Goal: Task Accomplishment & Management: Manage account settings

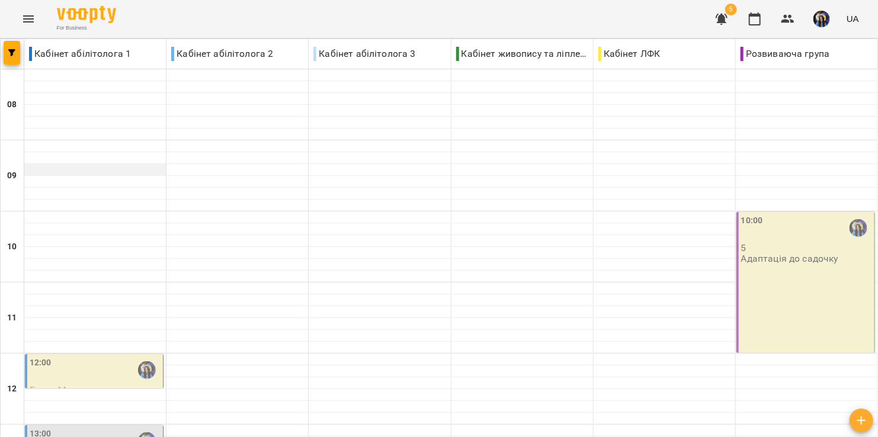
scroll to position [296, 0]
type input "**********"
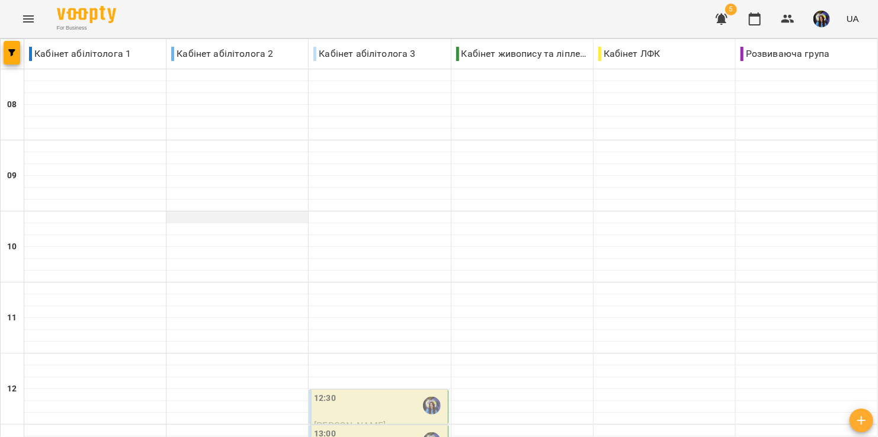
scroll to position [175, 0]
click at [367, 392] on div "12:30" at bounding box center [379, 405] width 131 height 27
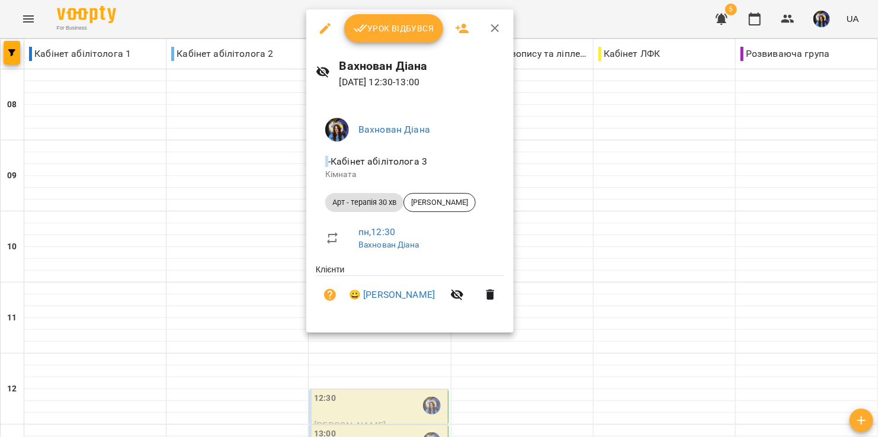
click at [238, 247] on div at bounding box center [439, 218] width 878 height 437
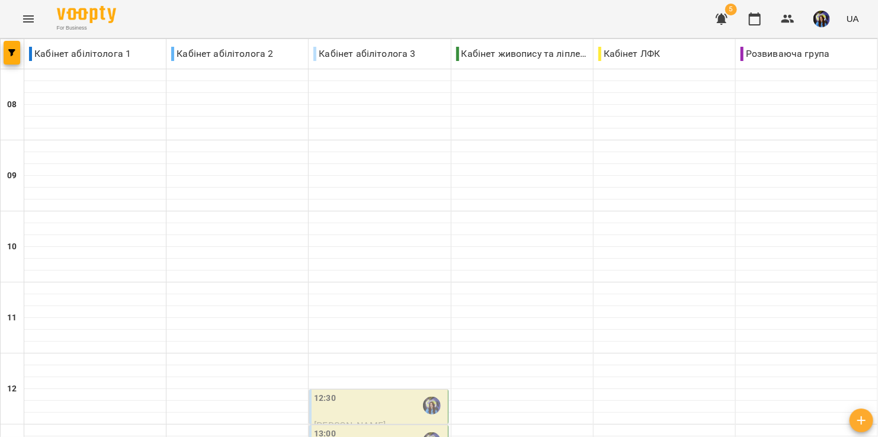
click at [322, 428] on label "13:00" at bounding box center [325, 434] width 22 height 13
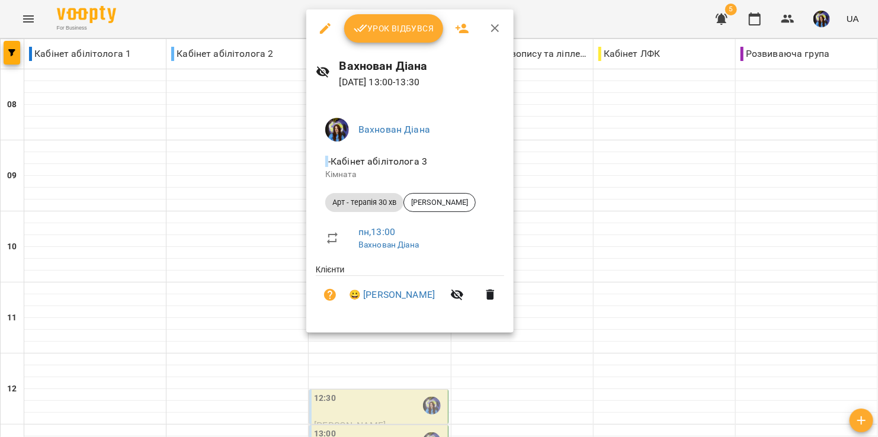
click at [118, 271] on div at bounding box center [439, 218] width 878 height 437
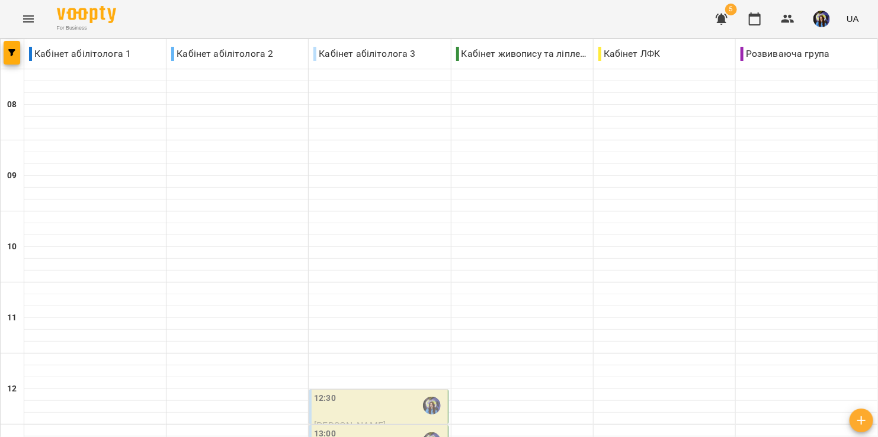
scroll to position [313, 0]
type input "**********"
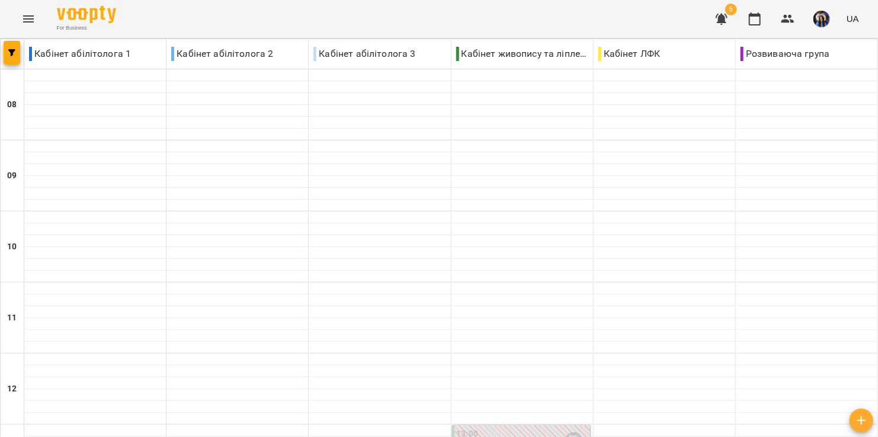
scroll to position [632, 0]
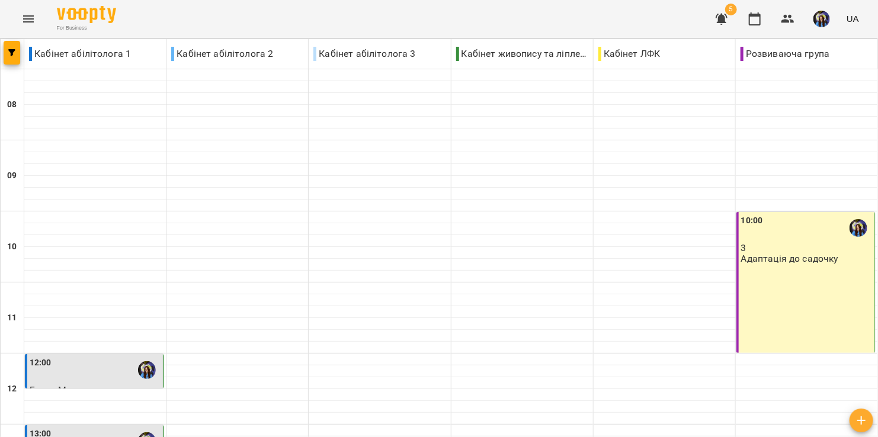
scroll to position [264, 0]
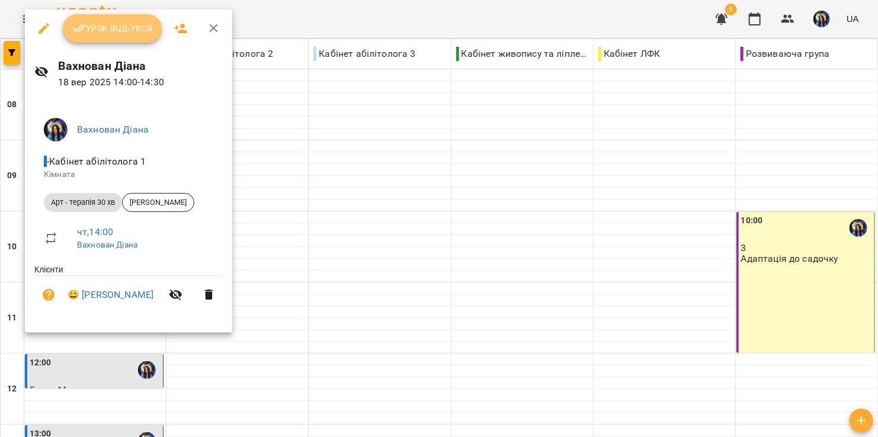
click at [105, 41] on button "Урок відбувся" at bounding box center [113, 28] width 100 height 28
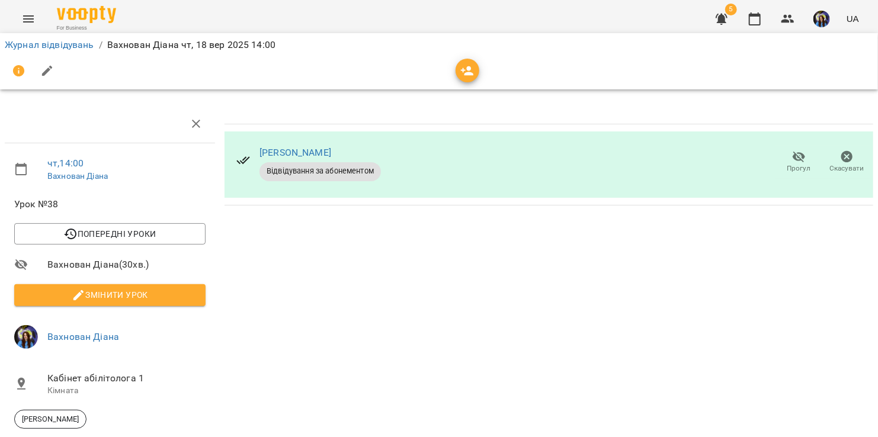
click at [11, 15] on div "For Business 5 UA" at bounding box center [439, 19] width 878 height 38
click at [21, 19] on icon "Menu" at bounding box center [28, 19] width 14 height 14
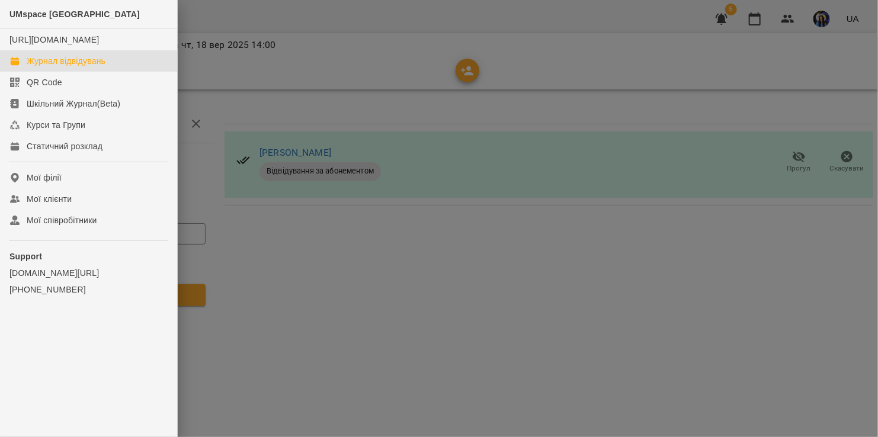
click at [51, 67] on div "Журнал відвідувань" at bounding box center [66, 61] width 79 height 12
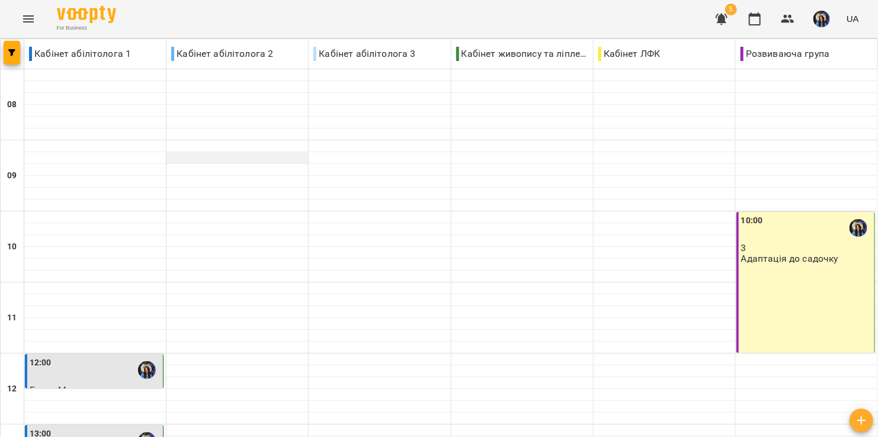
scroll to position [230, 0]
click at [94, 428] on div "13:00" at bounding box center [95, 441] width 131 height 27
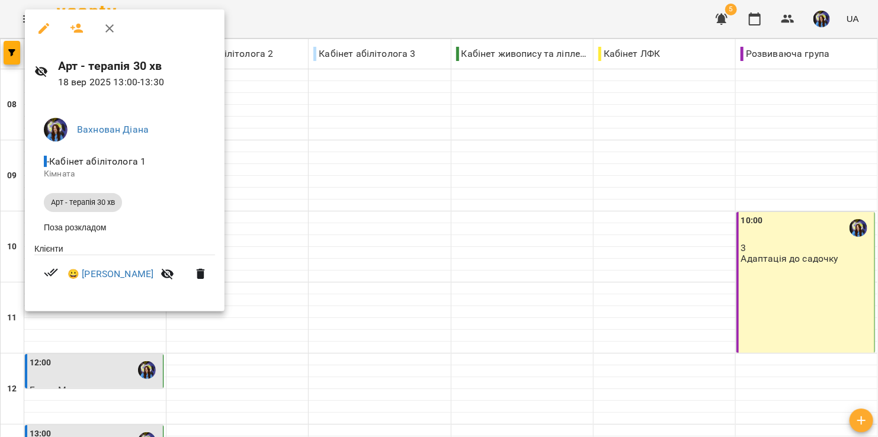
click at [284, 223] on div at bounding box center [439, 218] width 878 height 437
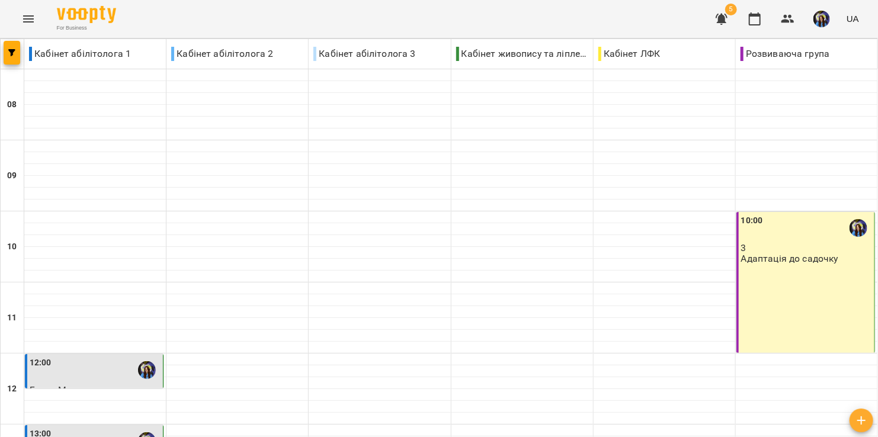
click at [110, 357] on div "12:00" at bounding box center [95, 370] width 131 height 27
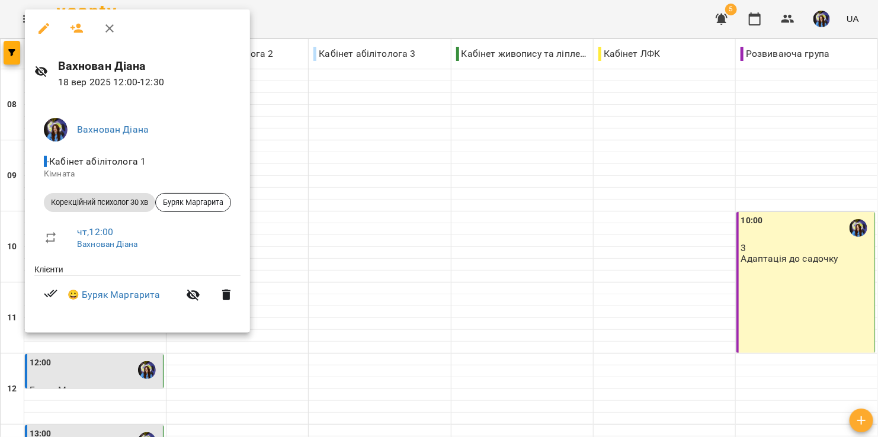
click at [383, 195] on div at bounding box center [439, 218] width 878 height 437
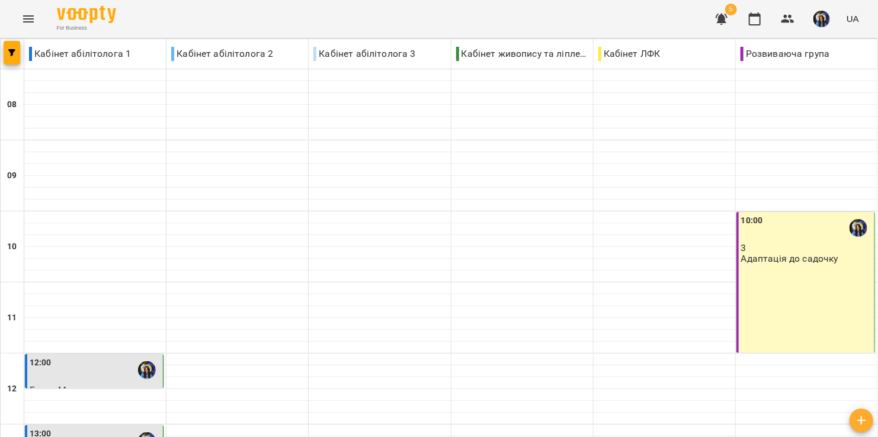
scroll to position [0, 0]
click at [854, 319] on div "10:00 3 Адаптація до садочку" at bounding box center [805, 282] width 139 height 141
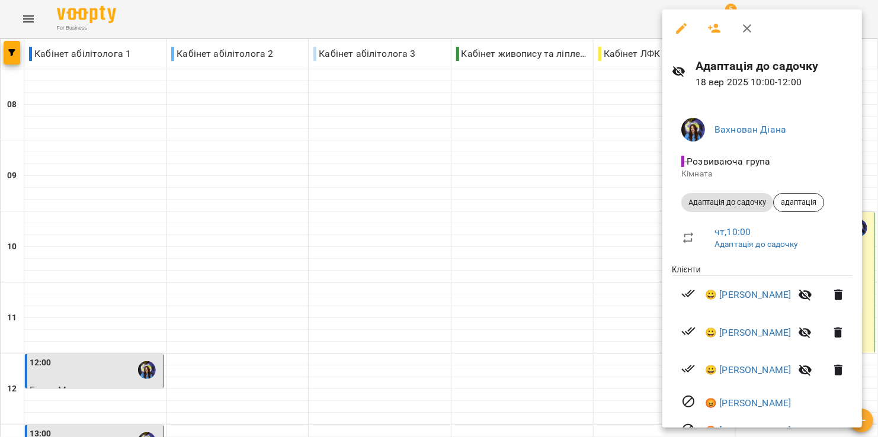
scroll to position [38, 0]
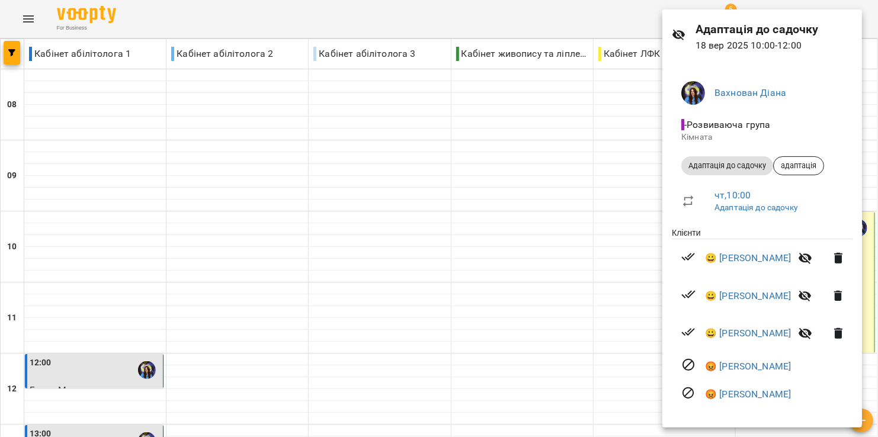
click at [618, 173] on div at bounding box center [439, 218] width 878 height 437
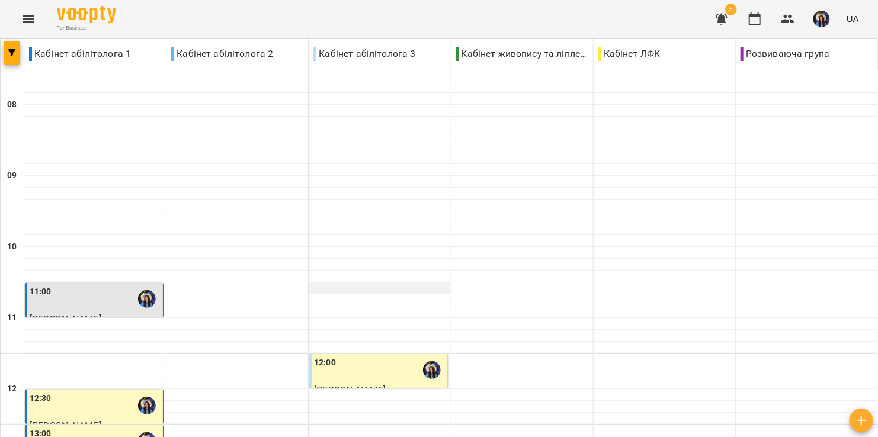
scroll to position [108, 0]
click at [88, 286] on div "11:00" at bounding box center [95, 299] width 131 height 27
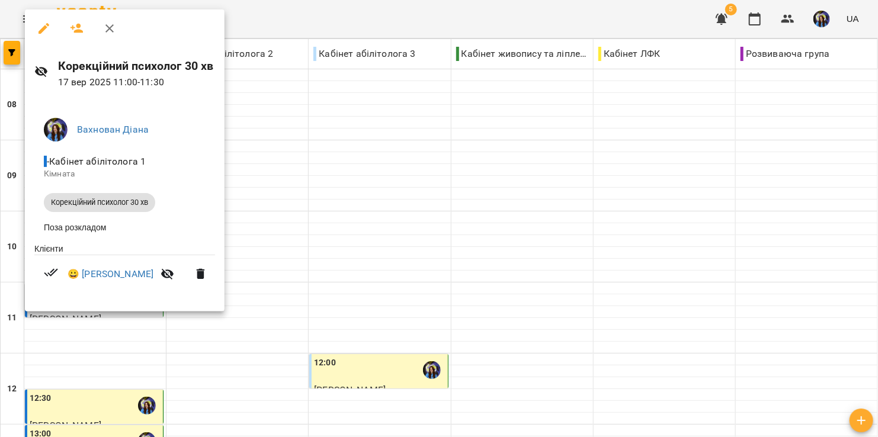
click at [312, 156] on div at bounding box center [439, 218] width 878 height 437
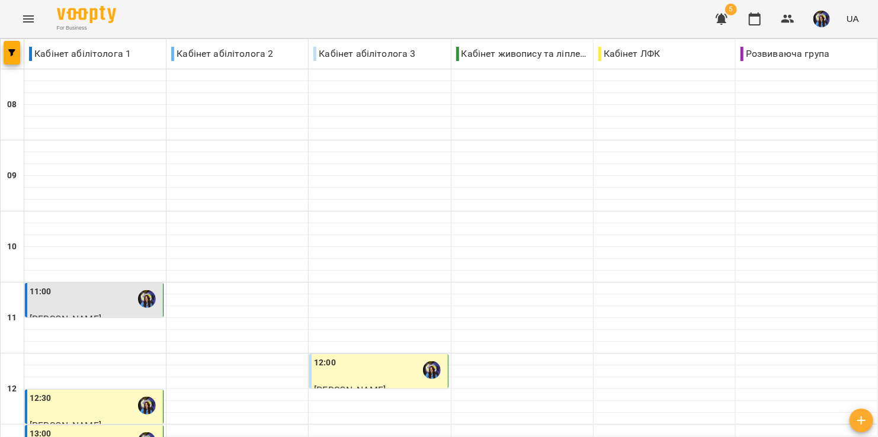
click at [345, 357] on div "12:00" at bounding box center [379, 370] width 131 height 27
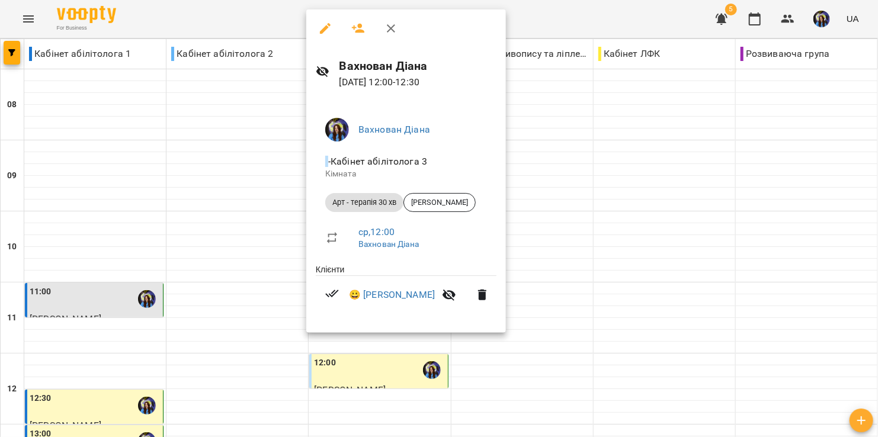
click at [239, 228] on div at bounding box center [439, 218] width 878 height 437
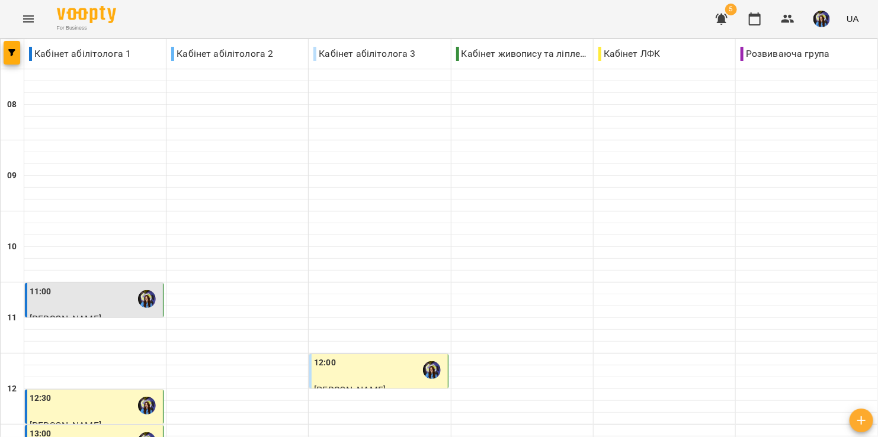
click at [107, 392] on div "12:30" at bounding box center [95, 405] width 131 height 27
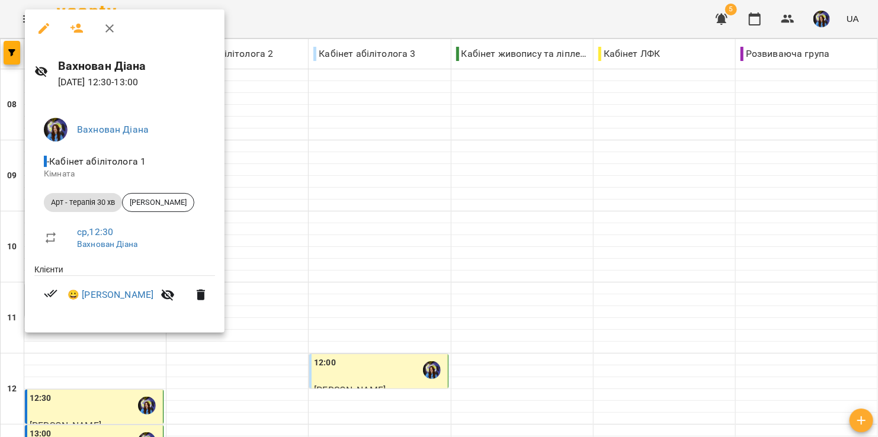
click at [266, 229] on div at bounding box center [439, 218] width 878 height 437
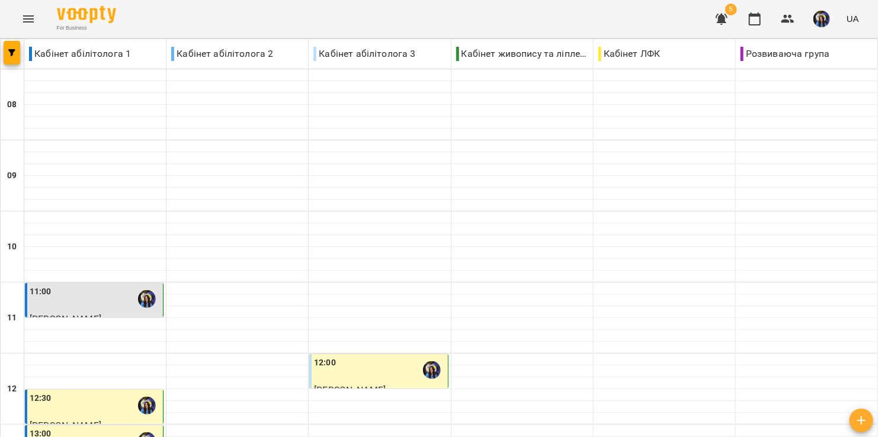
scroll to position [210, 0]
click at [87, 428] on div "13:00" at bounding box center [95, 441] width 131 height 27
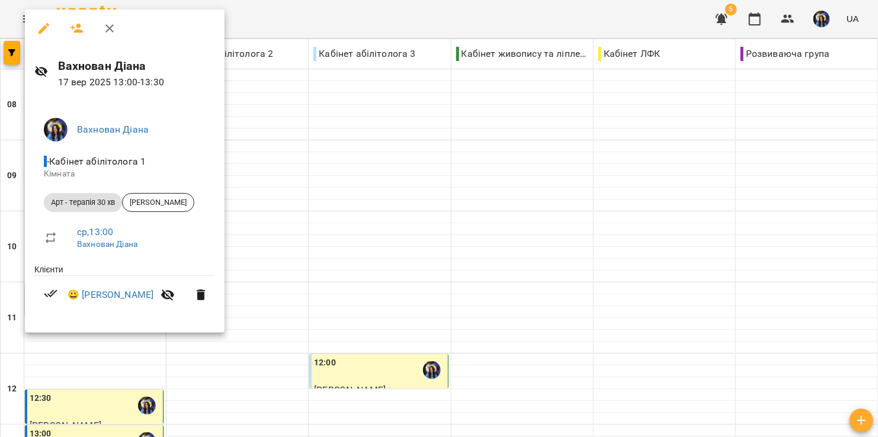
click at [273, 196] on div at bounding box center [439, 218] width 878 height 437
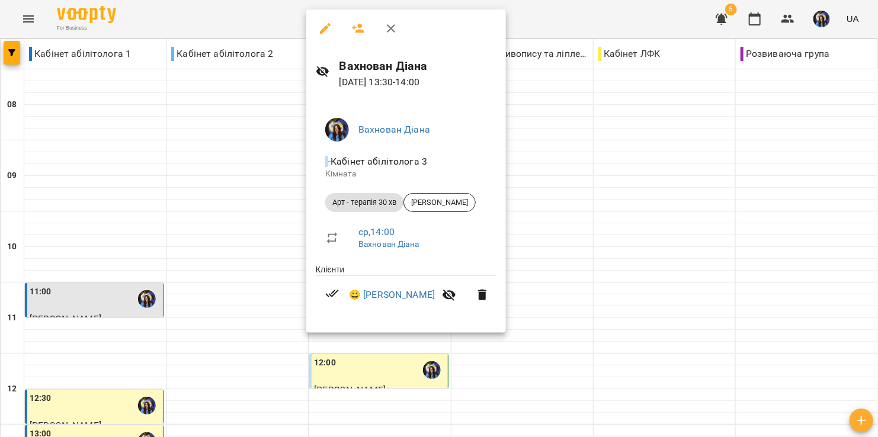
click at [264, 271] on div at bounding box center [439, 218] width 878 height 437
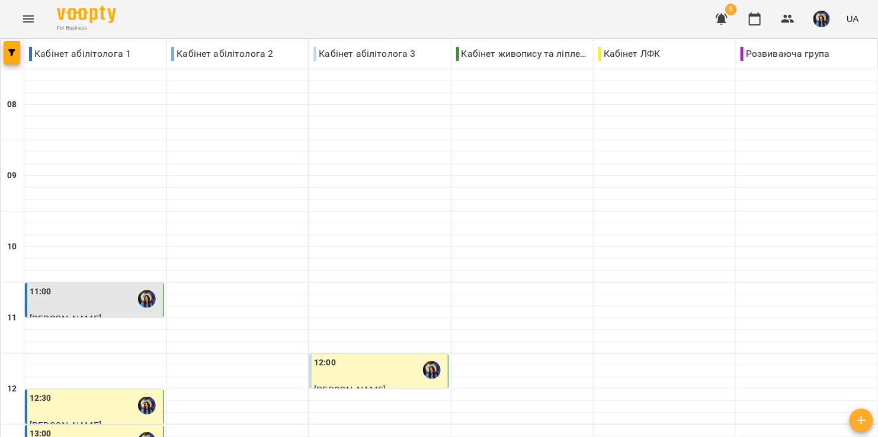
scroll to position [466, 0]
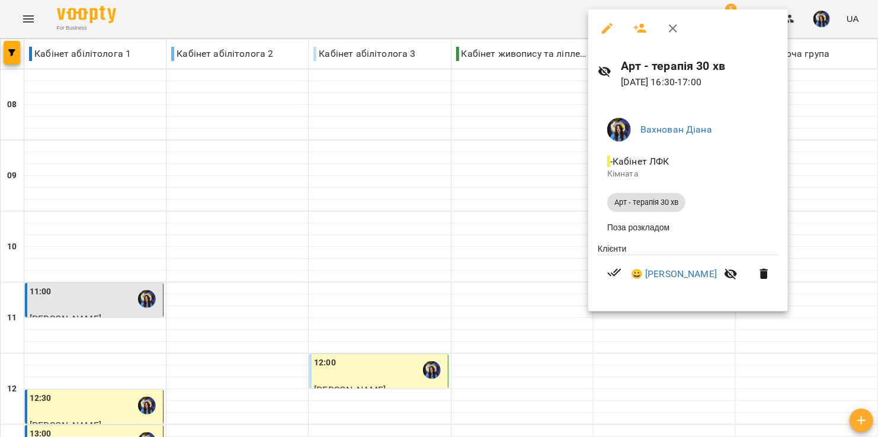
click at [499, 226] on div at bounding box center [439, 218] width 878 height 437
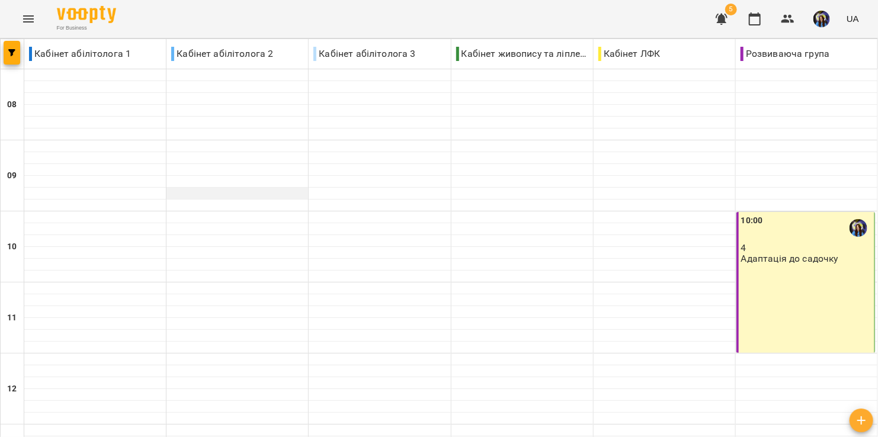
scroll to position [313, 0]
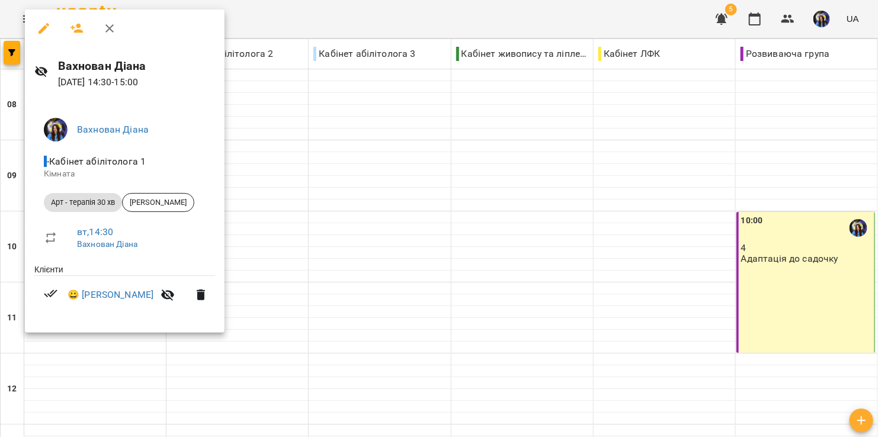
click at [245, 242] on div at bounding box center [439, 218] width 878 height 437
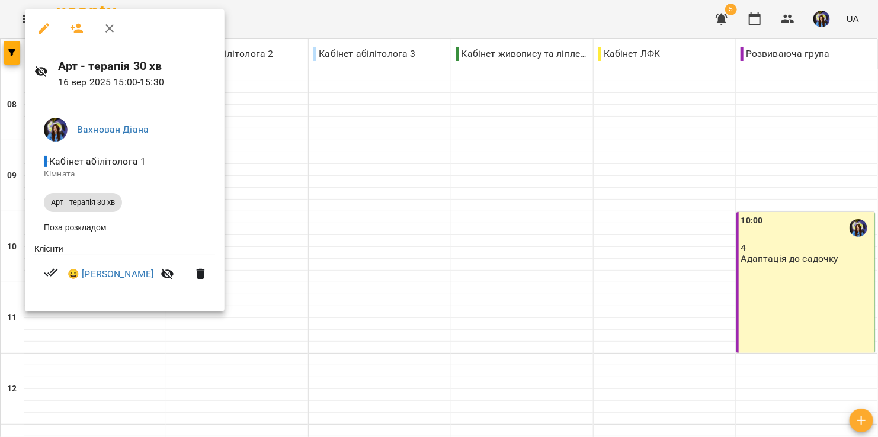
click at [476, 257] on div at bounding box center [439, 218] width 878 height 437
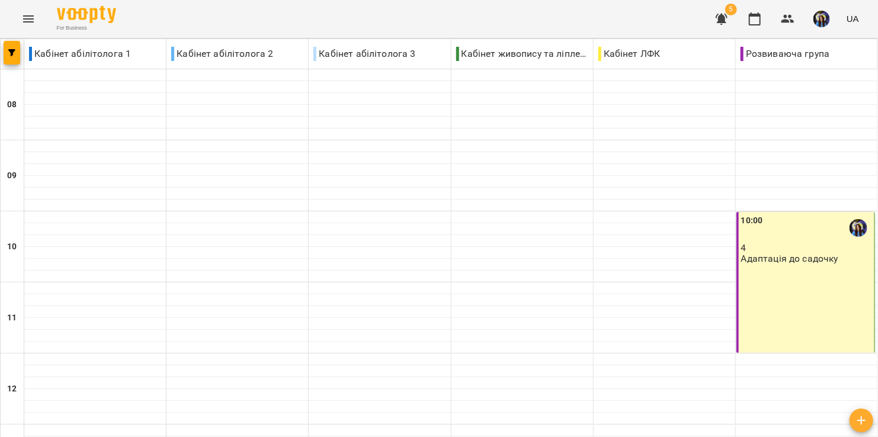
scroll to position [467, 0]
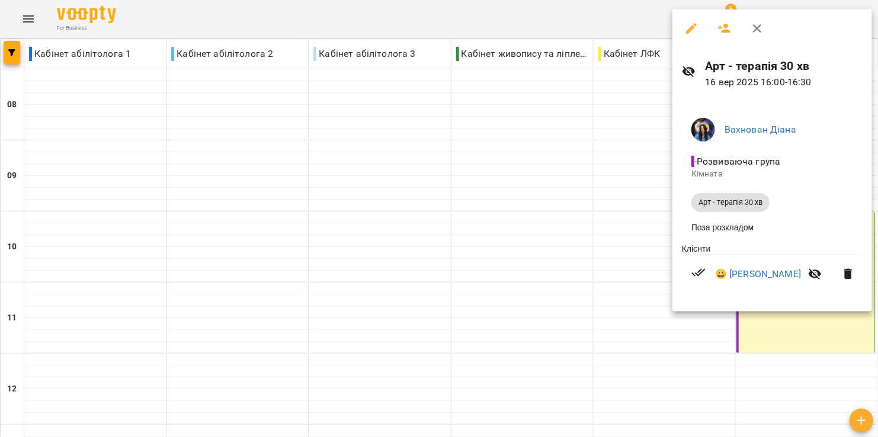
click at [501, 281] on div at bounding box center [439, 218] width 878 height 437
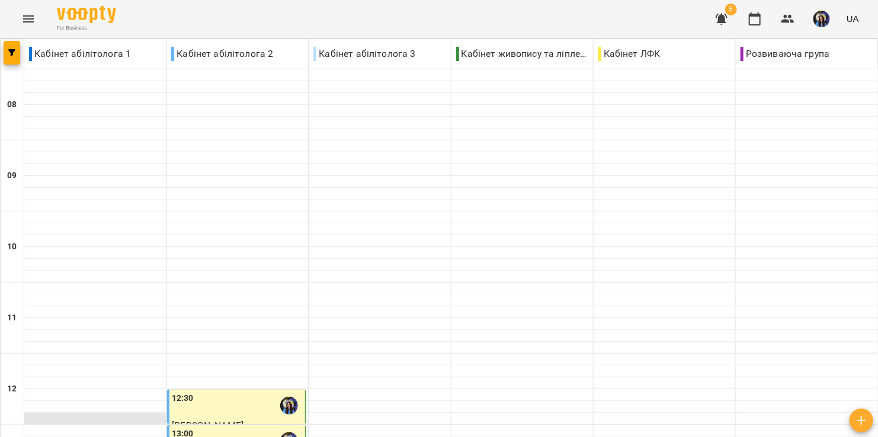
scroll to position [204, 0]
click at [208, 392] on div "12:30" at bounding box center [237, 405] width 131 height 27
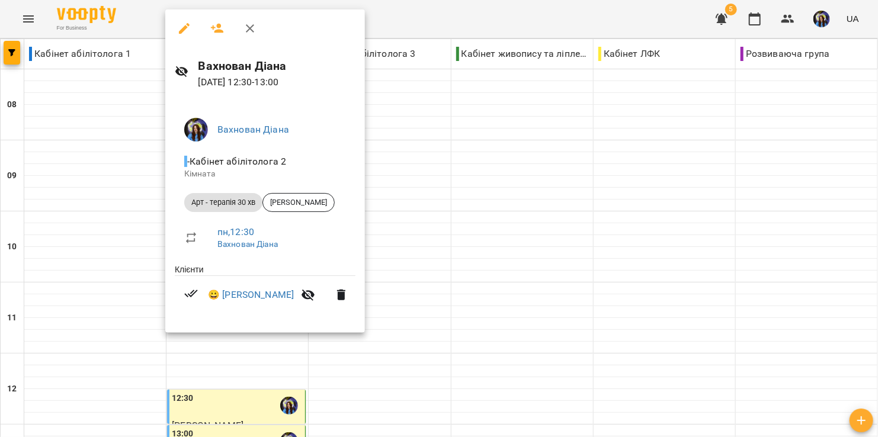
click at [104, 203] on div at bounding box center [439, 218] width 878 height 437
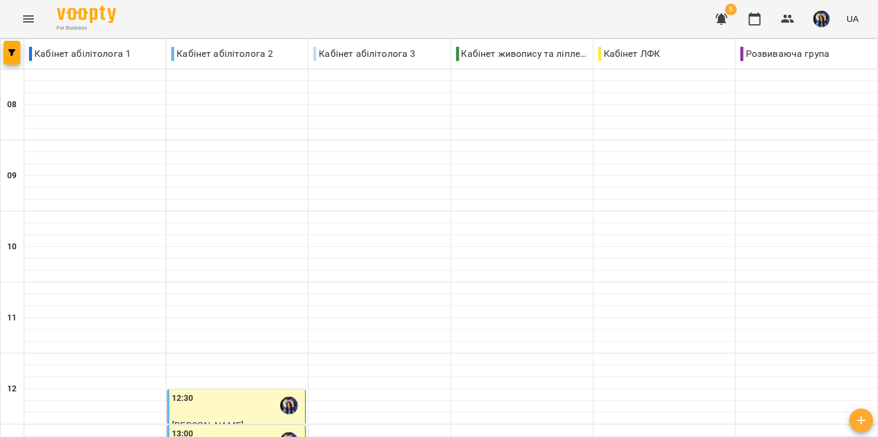
click at [203, 428] on div "13:00" at bounding box center [237, 441] width 131 height 27
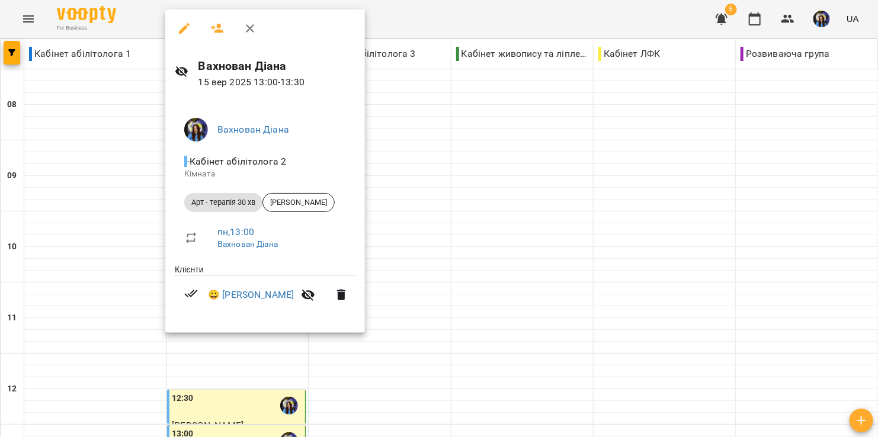
click at [122, 244] on div at bounding box center [439, 218] width 878 height 437
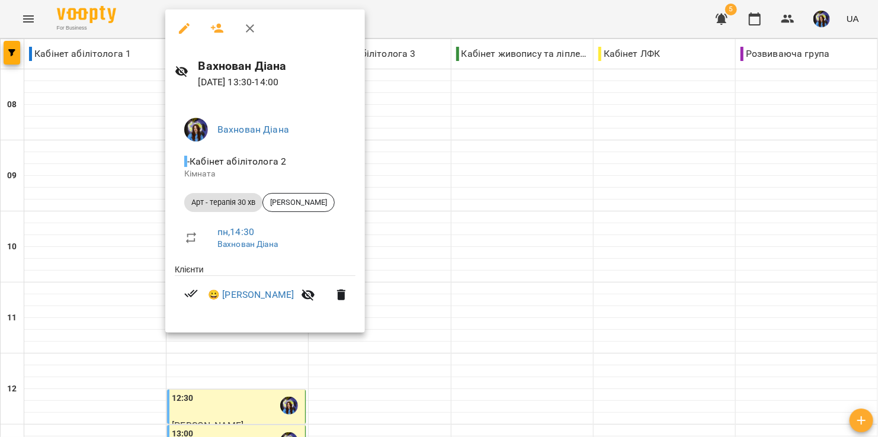
click at [127, 271] on div at bounding box center [439, 218] width 878 height 437
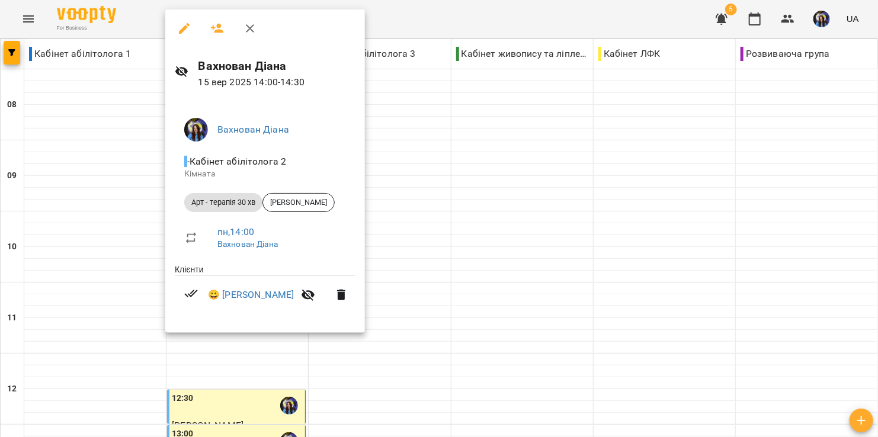
click at [101, 309] on div at bounding box center [439, 218] width 878 height 437
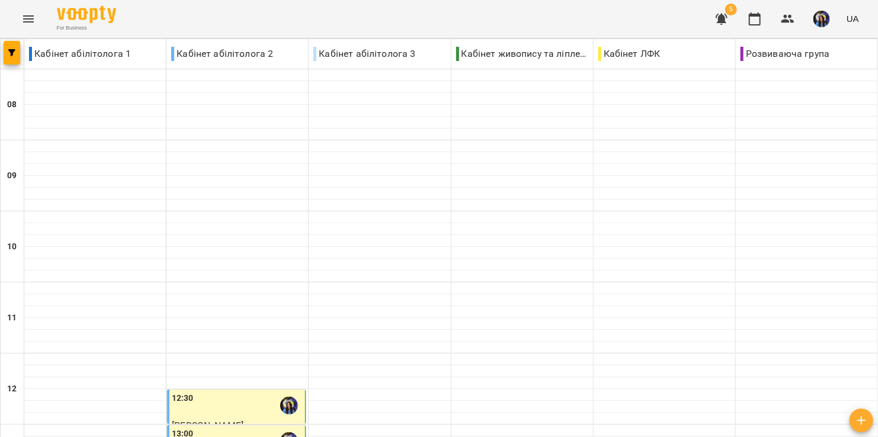
scroll to position [630, 0]
click at [827, 22] on img "button" at bounding box center [822, 19] width 17 height 17
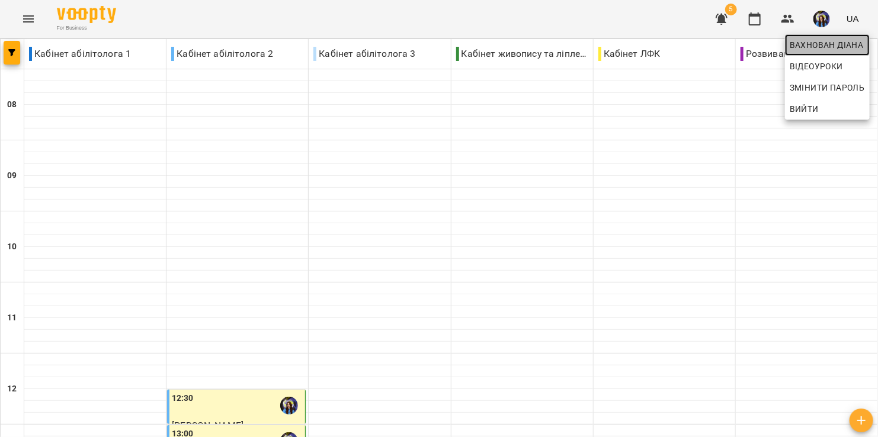
click at [820, 43] on span "Вахнован Діана" at bounding box center [827, 45] width 75 height 14
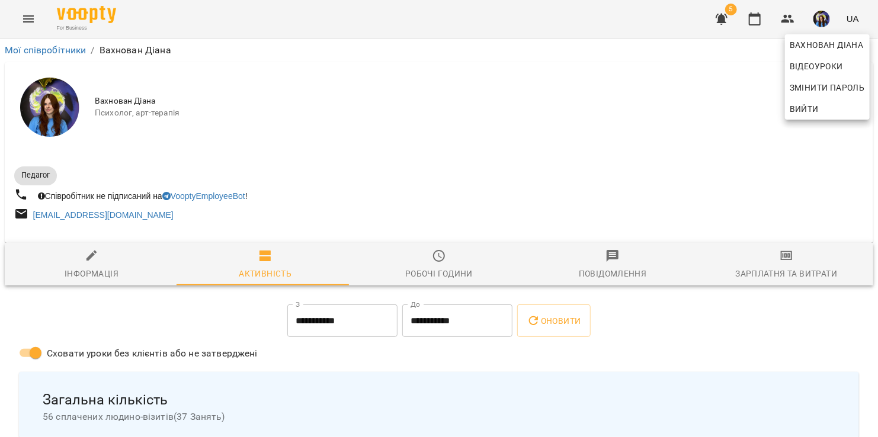
click at [251, 396] on div at bounding box center [439, 218] width 878 height 437
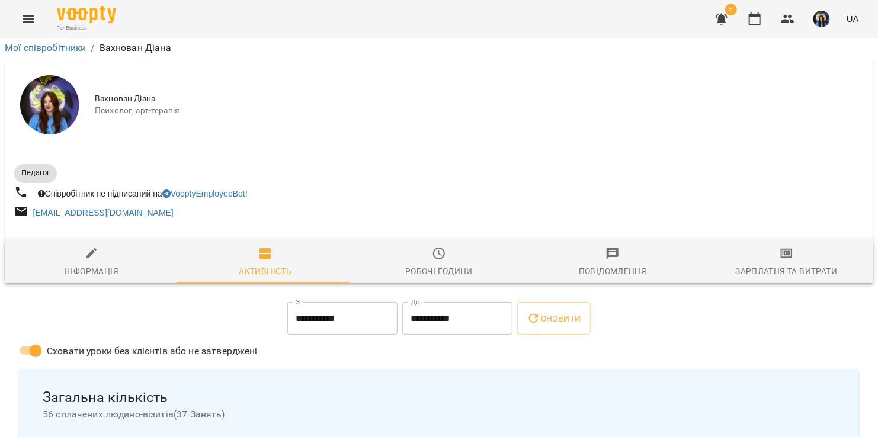
scroll to position [113, 0]
click at [783, 246] on span "Зарплатня та Витрати" at bounding box center [786, 262] width 159 height 32
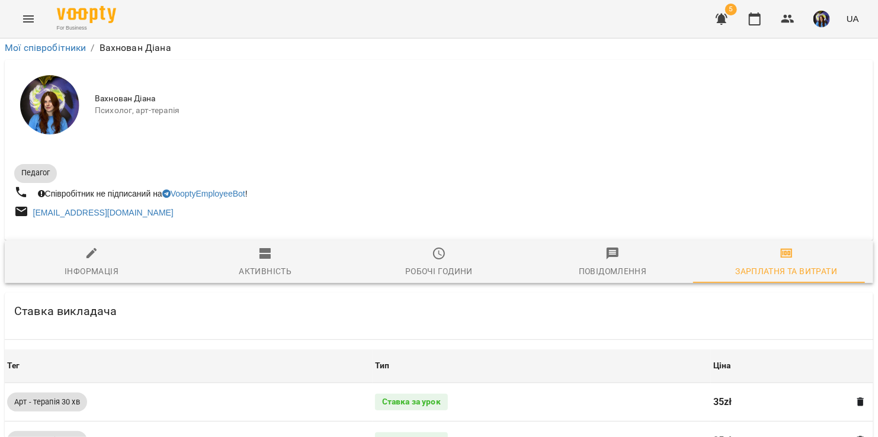
scroll to position [488, 0]
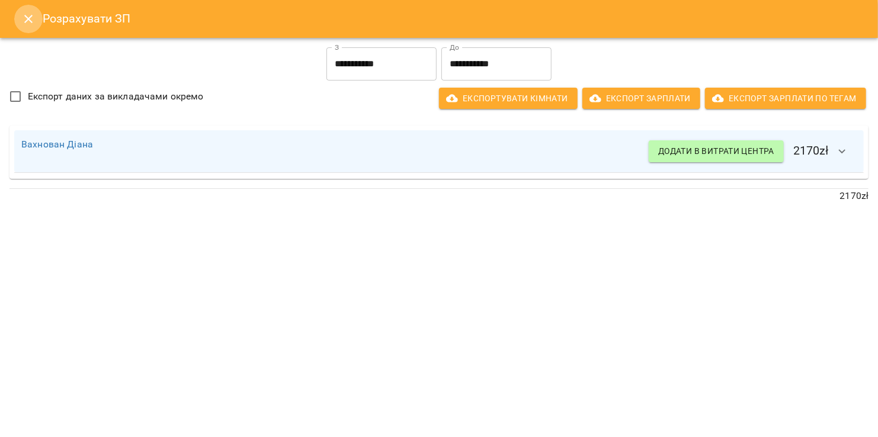
click at [25, 14] on icon "Close" at bounding box center [28, 19] width 14 height 14
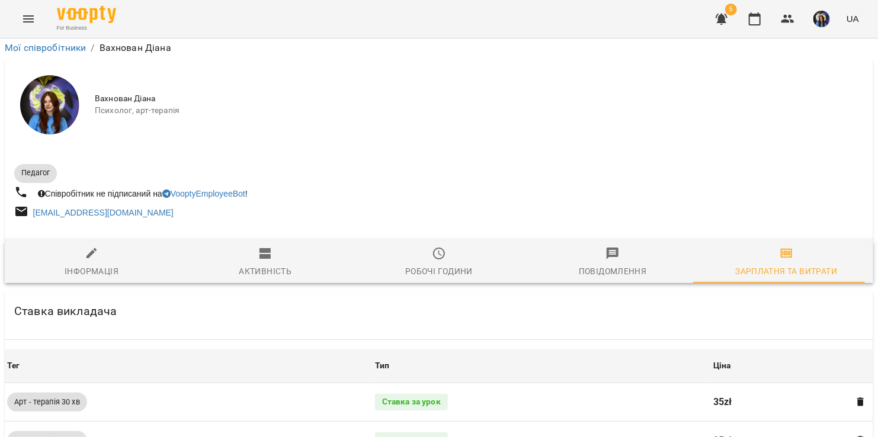
scroll to position [0, 0]
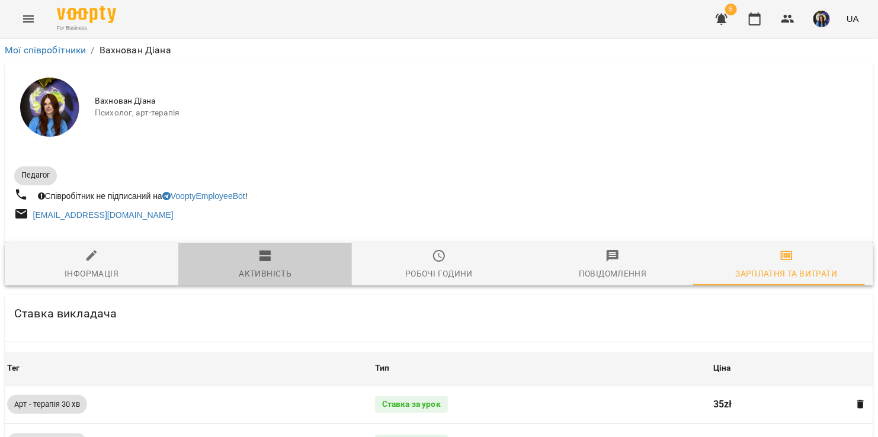
click at [289, 277] on span "Активність" at bounding box center [264, 265] width 159 height 32
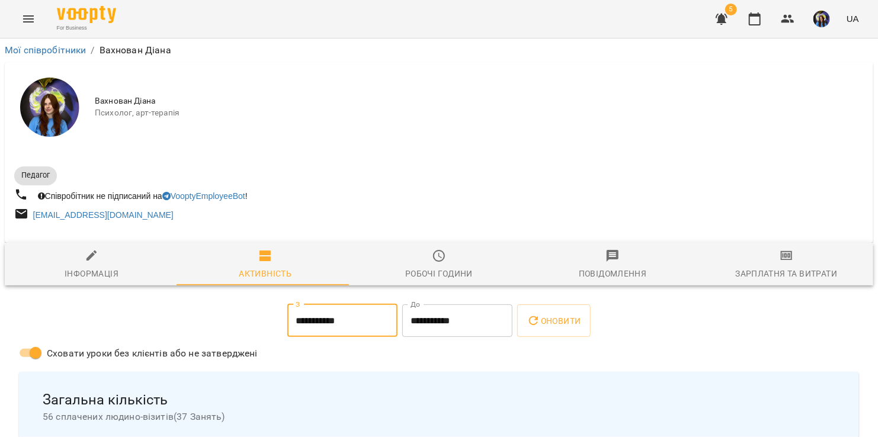
click at [325, 318] on input "**********" at bounding box center [342, 321] width 110 height 33
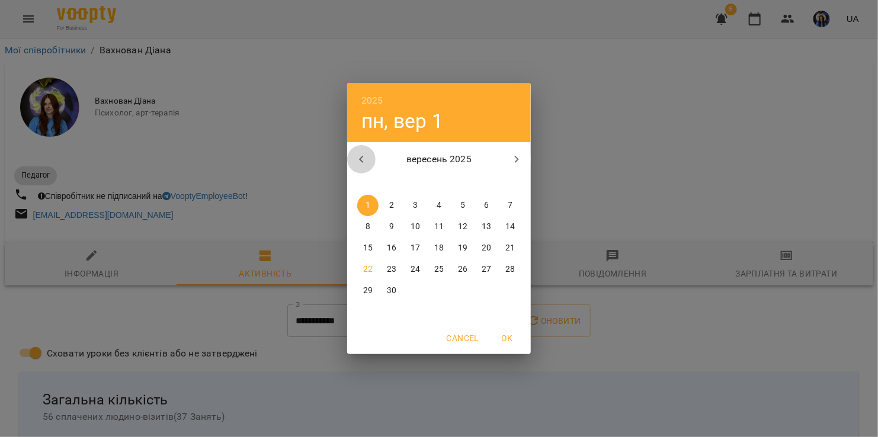
click at [371, 158] on button "button" at bounding box center [361, 159] width 28 height 28
click at [470, 203] on span "1" at bounding box center [462, 206] width 21 height 12
type input "**********"
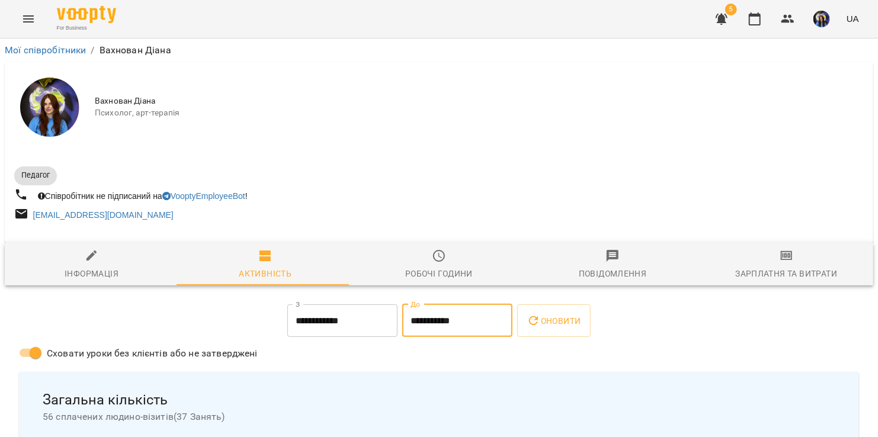
click at [460, 331] on input "**********" at bounding box center [457, 321] width 110 height 33
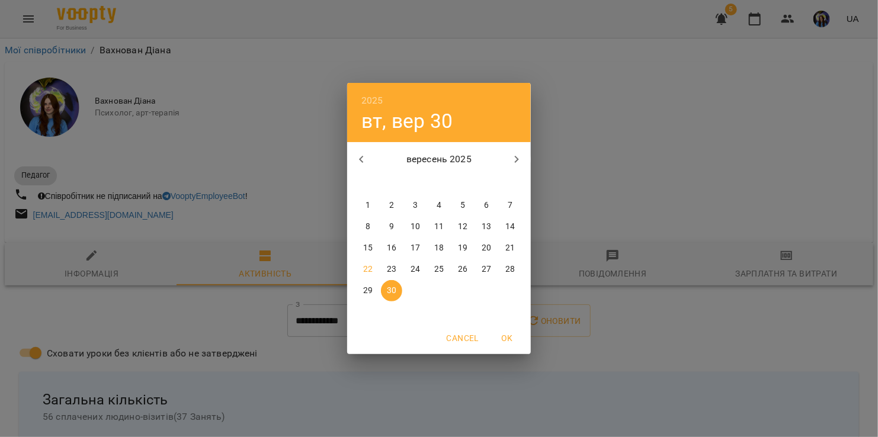
click at [362, 156] on icon "button" at bounding box center [361, 159] width 4 height 7
click at [507, 290] on p "31" at bounding box center [509, 291] width 9 height 12
type input "**********"
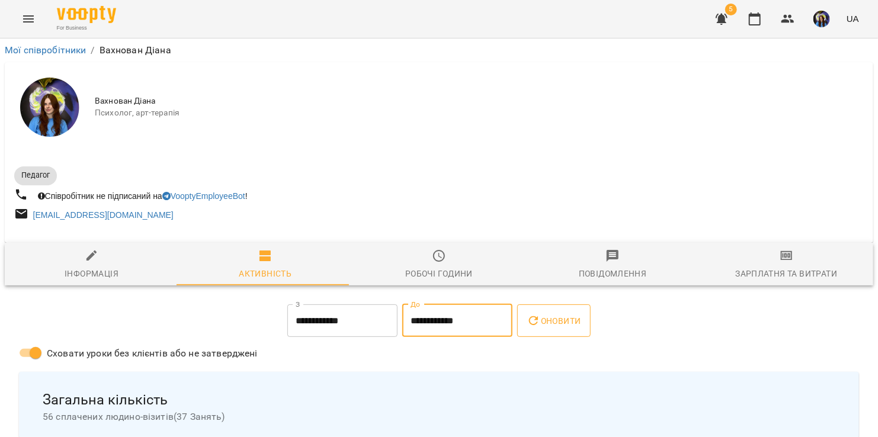
click at [566, 336] on button "Оновити" at bounding box center [553, 321] width 73 height 33
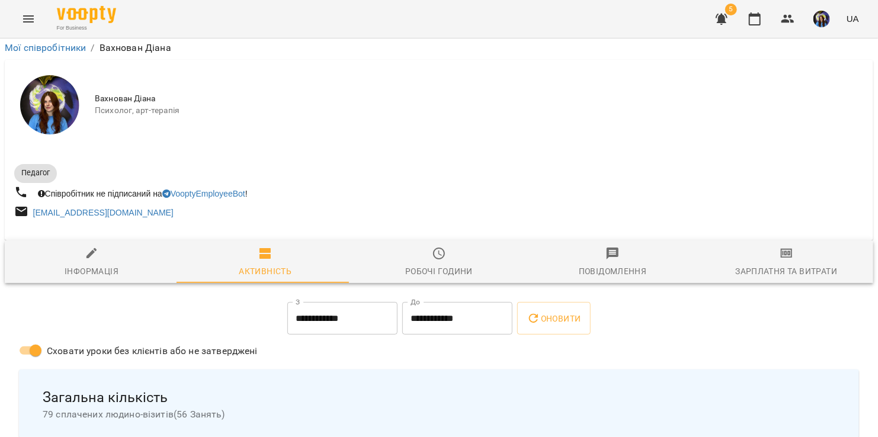
scroll to position [134, 0]
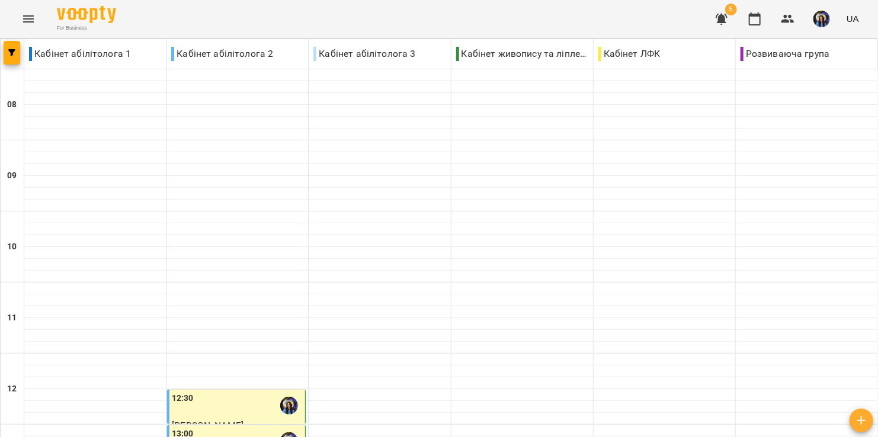
type input "**********"
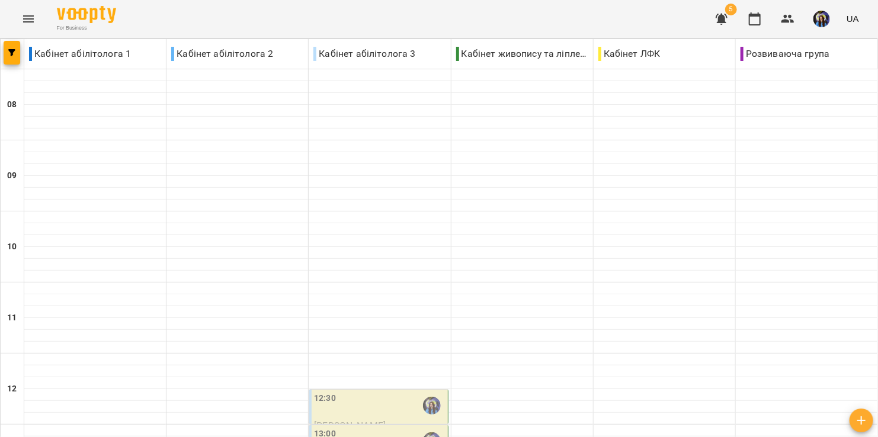
scroll to position [194, 0]
